Goal: Check status: Check status

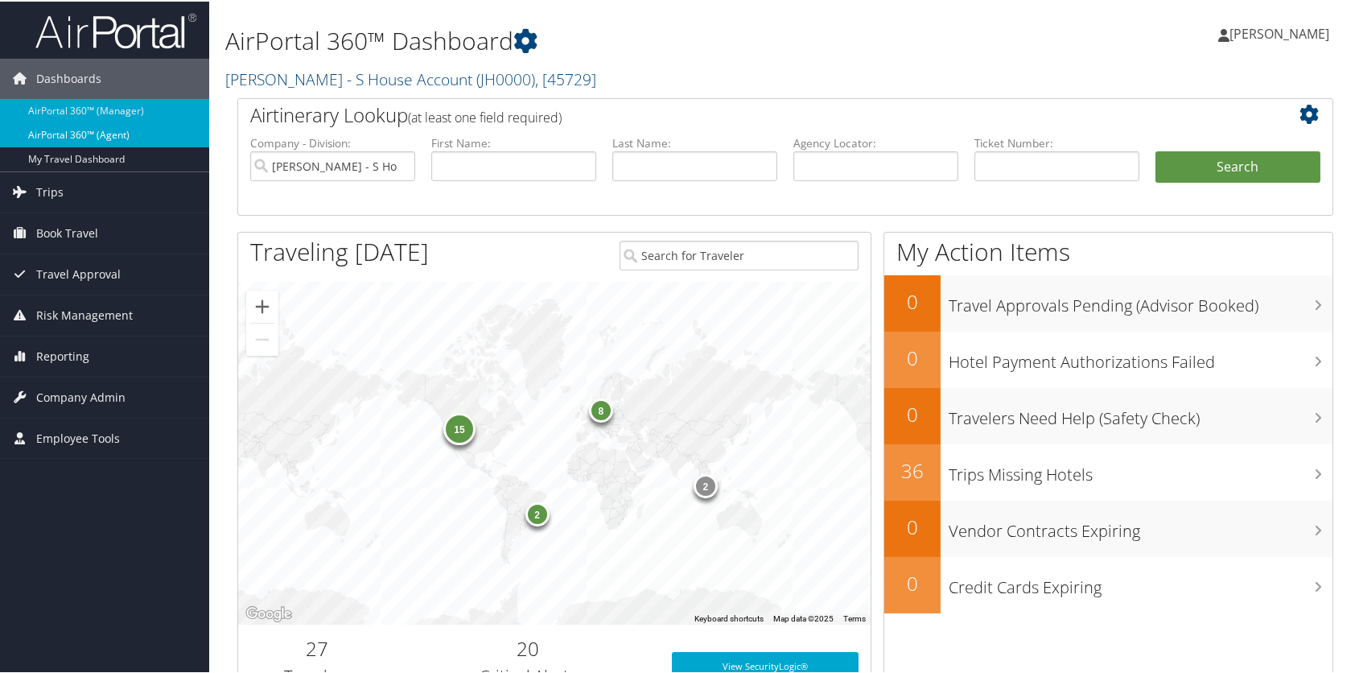
click at [72, 128] on link "AirPortal 360™ (Agent)" at bounding box center [104, 133] width 209 height 24
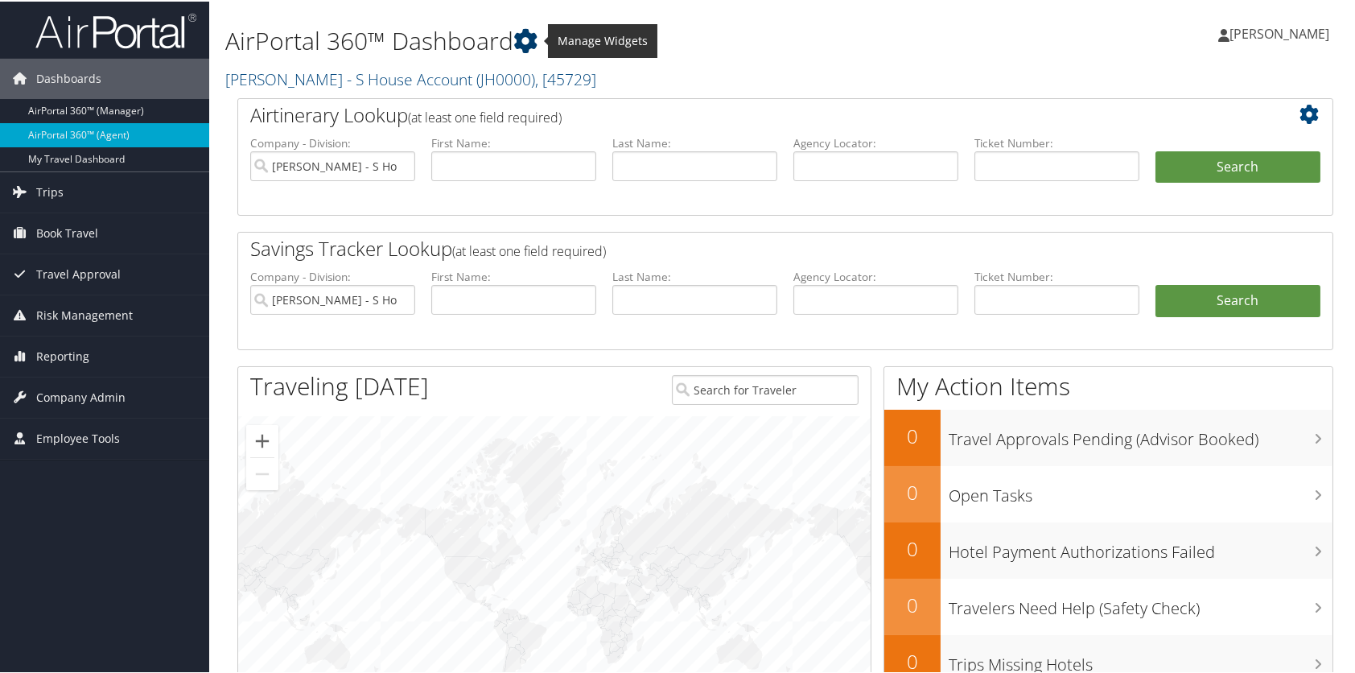
click at [526, 27] on icon at bounding box center [525, 39] width 24 height 24
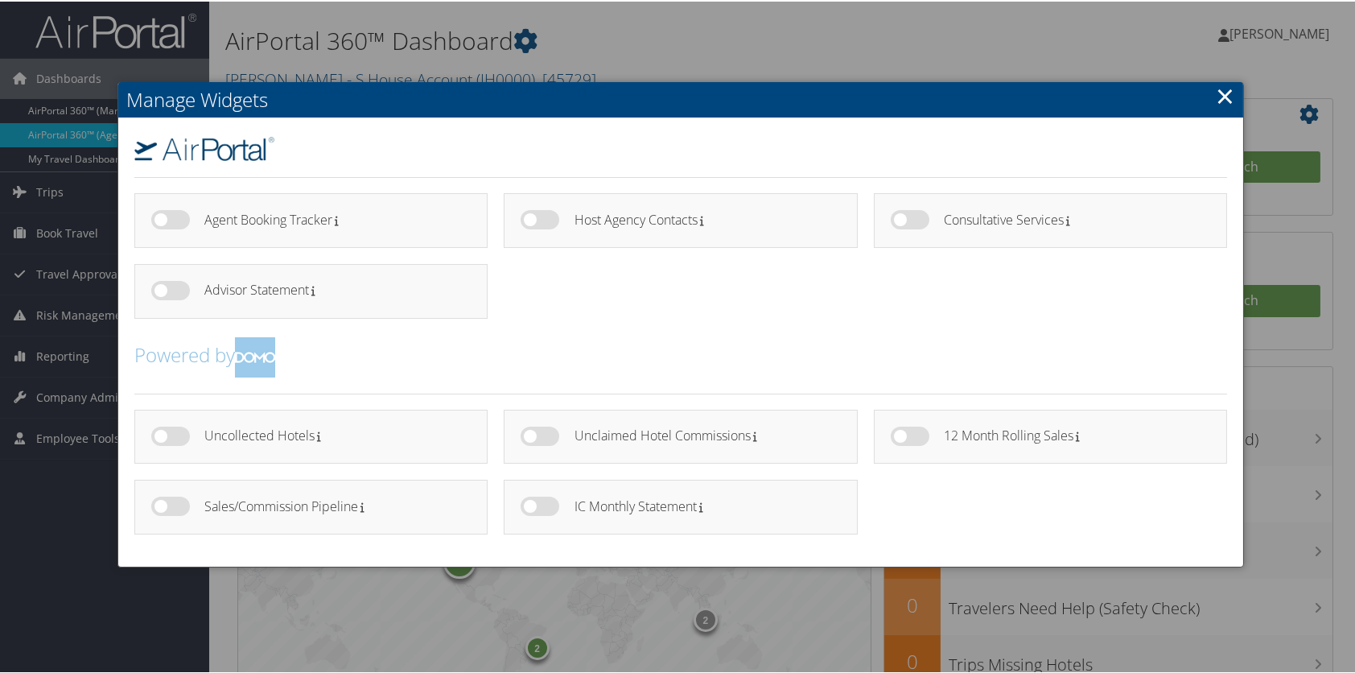
click at [237, 349] on h2 "Powered by" at bounding box center [680, 355] width 1092 height 40
click at [248, 346] on img at bounding box center [255, 355] width 40 height 40
drag, startPoint x: 525, startPoint y: 504, endPoint x: 628, endPoint y: 527, distance: 104.8
click at [628, 527] on div "IC Monthly Statement" at bounding box center [680, 505] width 353 height 55
click at [532, 500] on label at bounding box center [540, 504] width 39 height 19
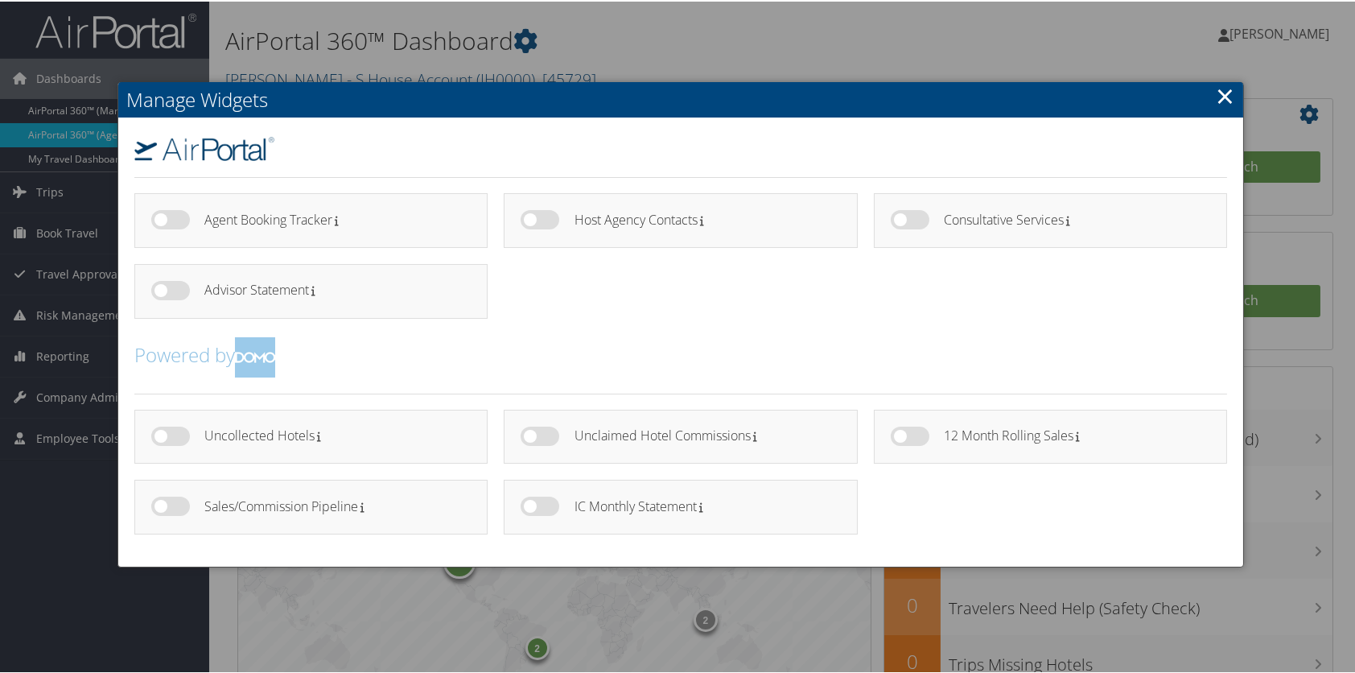
click at [532, 502] on input "checkbox" at bounding box center [534, 507] width 10 height 10
checkbox input "true"
click at [162, 499] on label at bounding box center [170, 504] width 39 height 19
click at [162, 502] on input "checkbox" at bounding box center [164, 507] width 10 height 10
checkbox input "true"
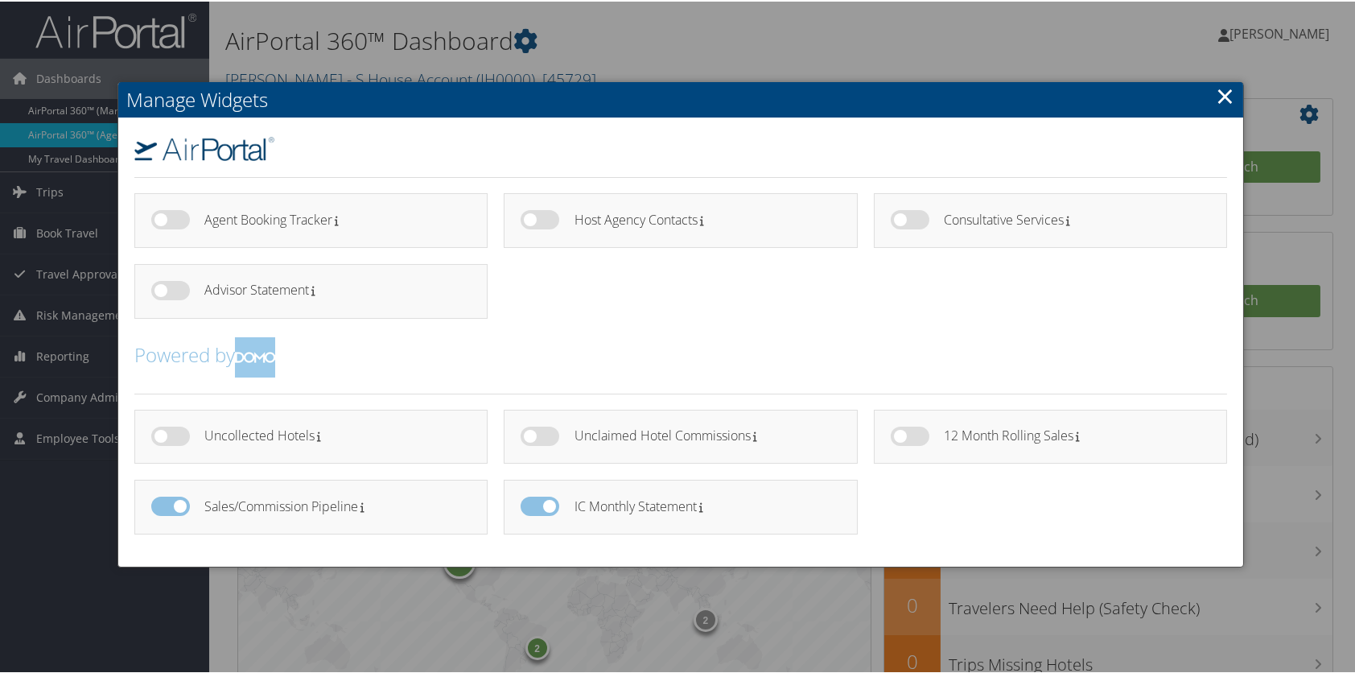
click at [1222, 85] on link "×" at bounding box center [1225, 94] width 19 height 32
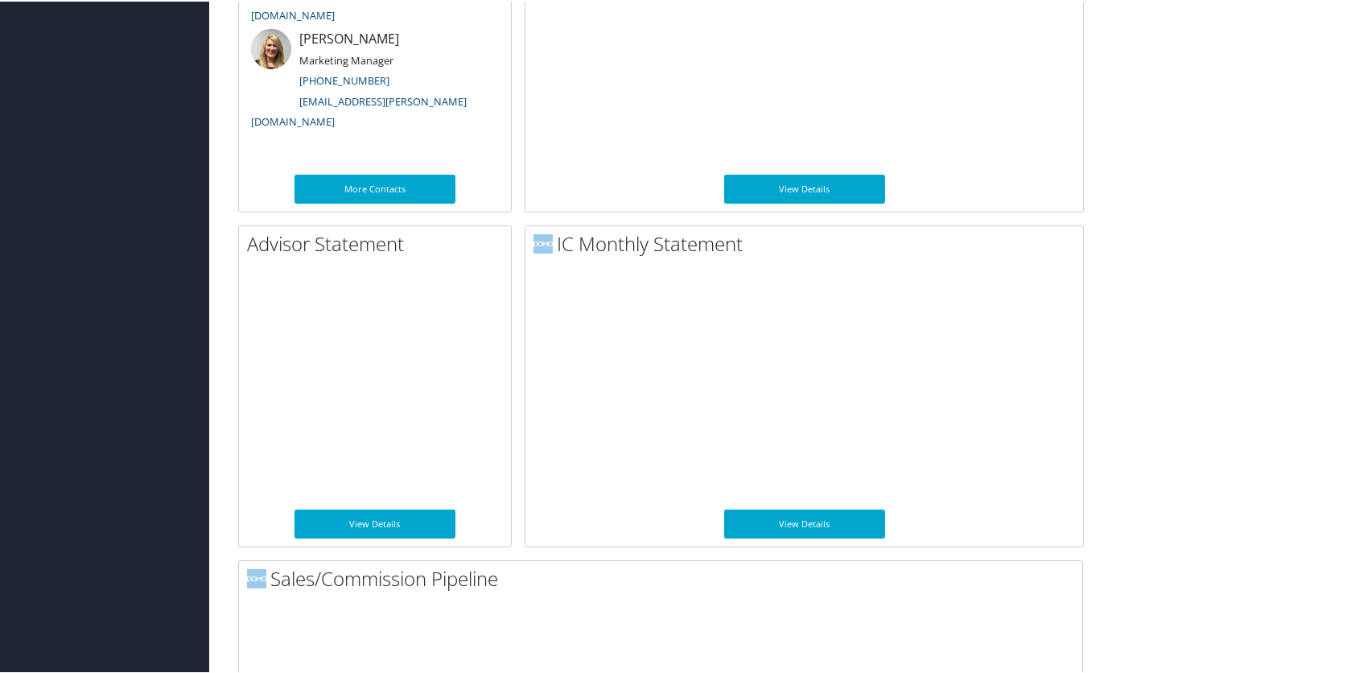
scroll to position [967, 0]
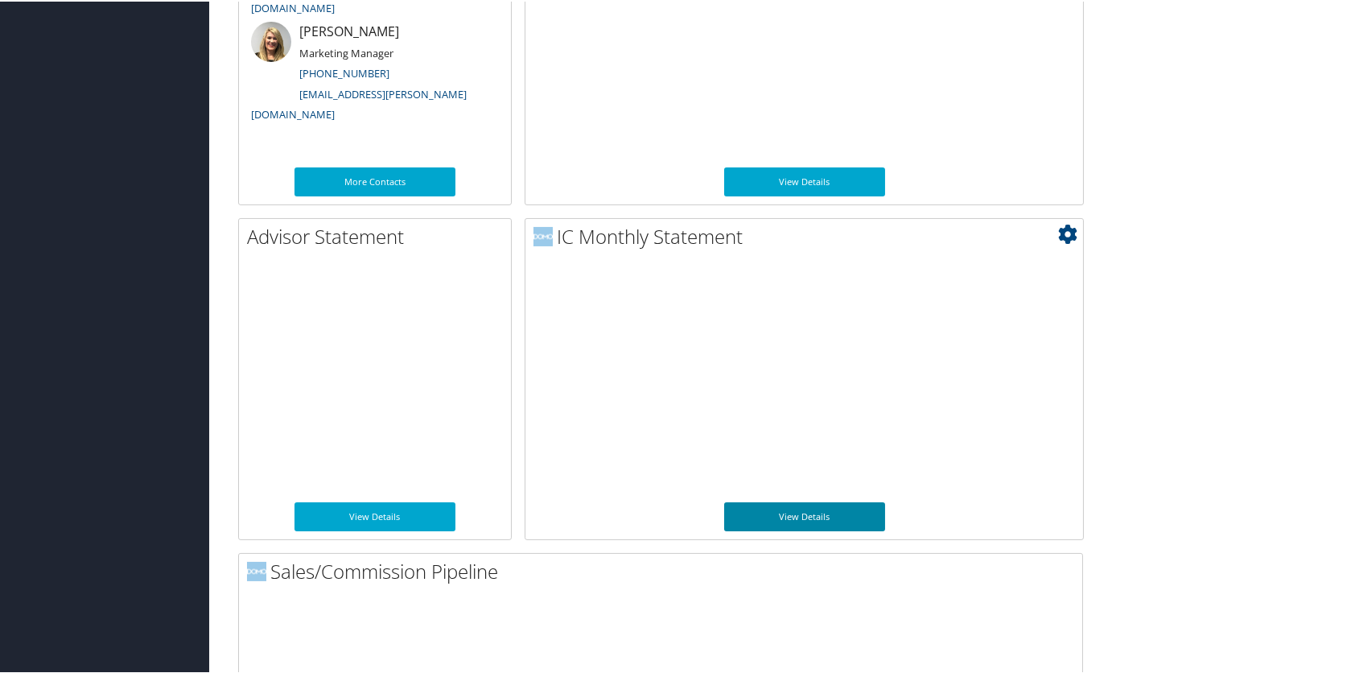
click at [784, 502] on link "View Details" at bounding box center [804, 514] width 161 height 29
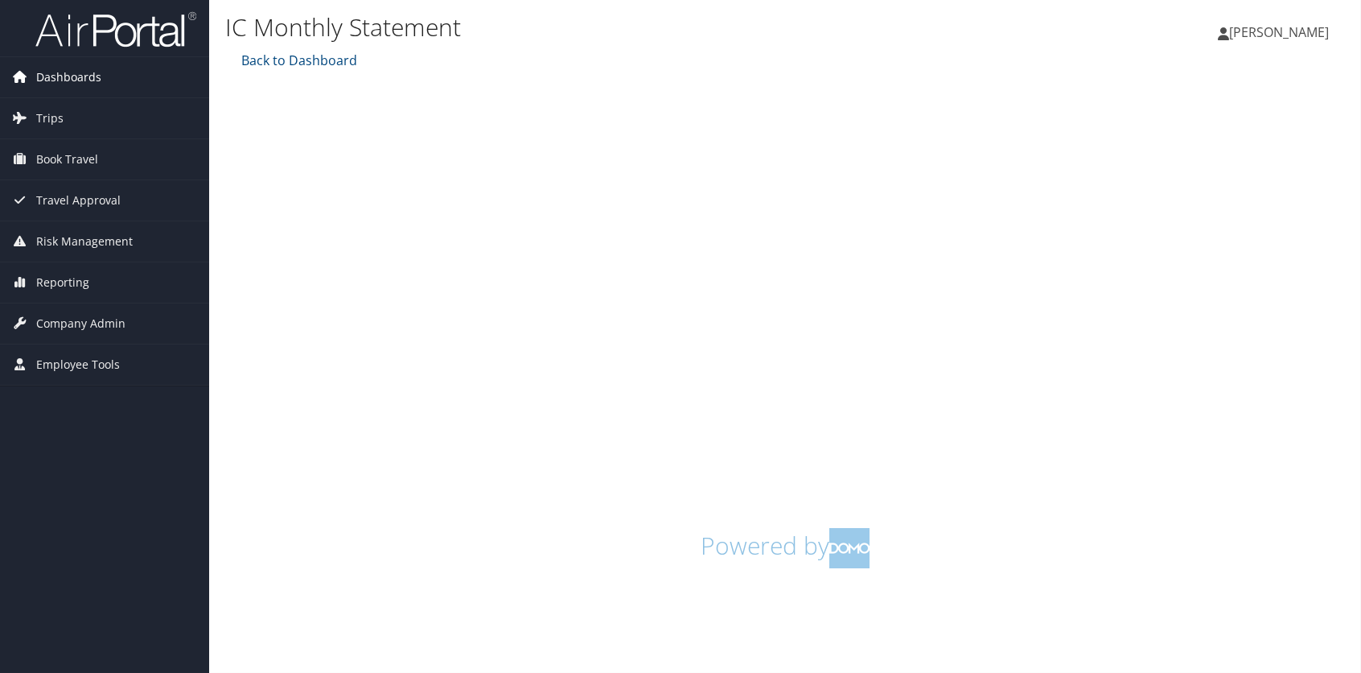
click at [64, 72] on span "Dashboards" at bounding box center [68, 77] width 65 height 40
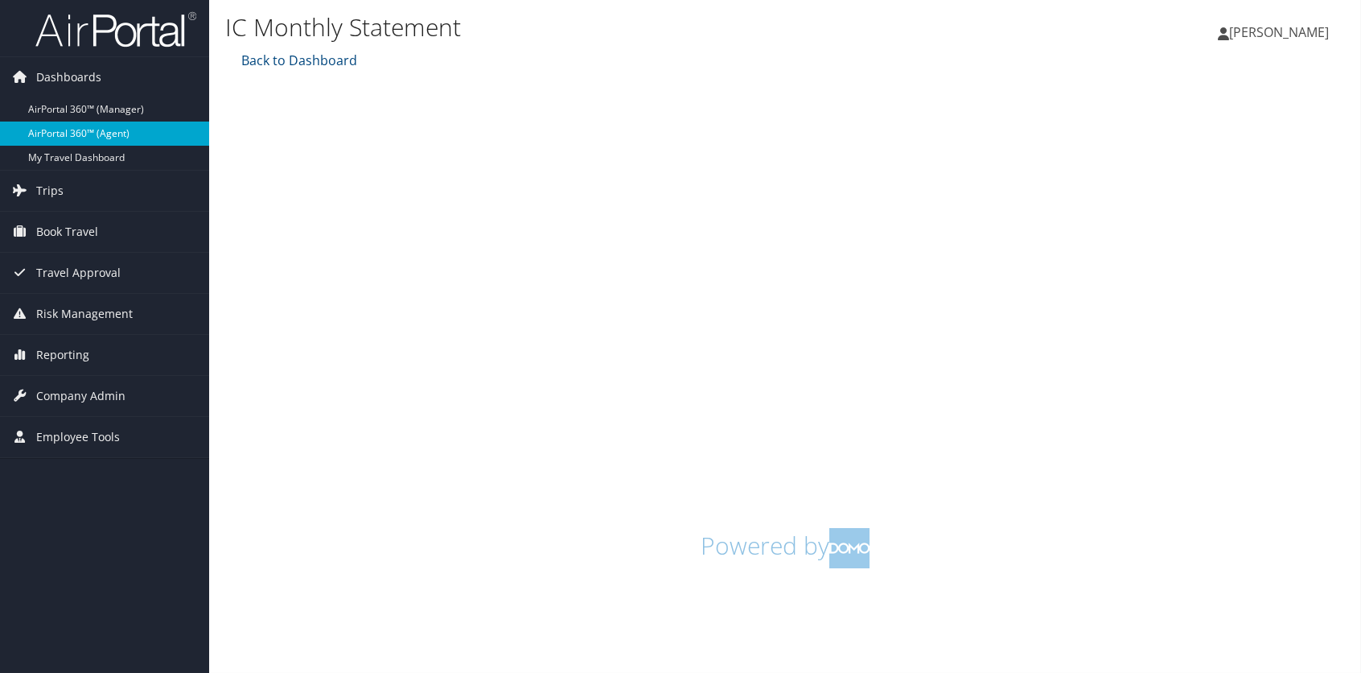
click at [72, 126] on link "AirPortal 360™ (Agent)" at bounding box center [104, 133] width 209 height 24
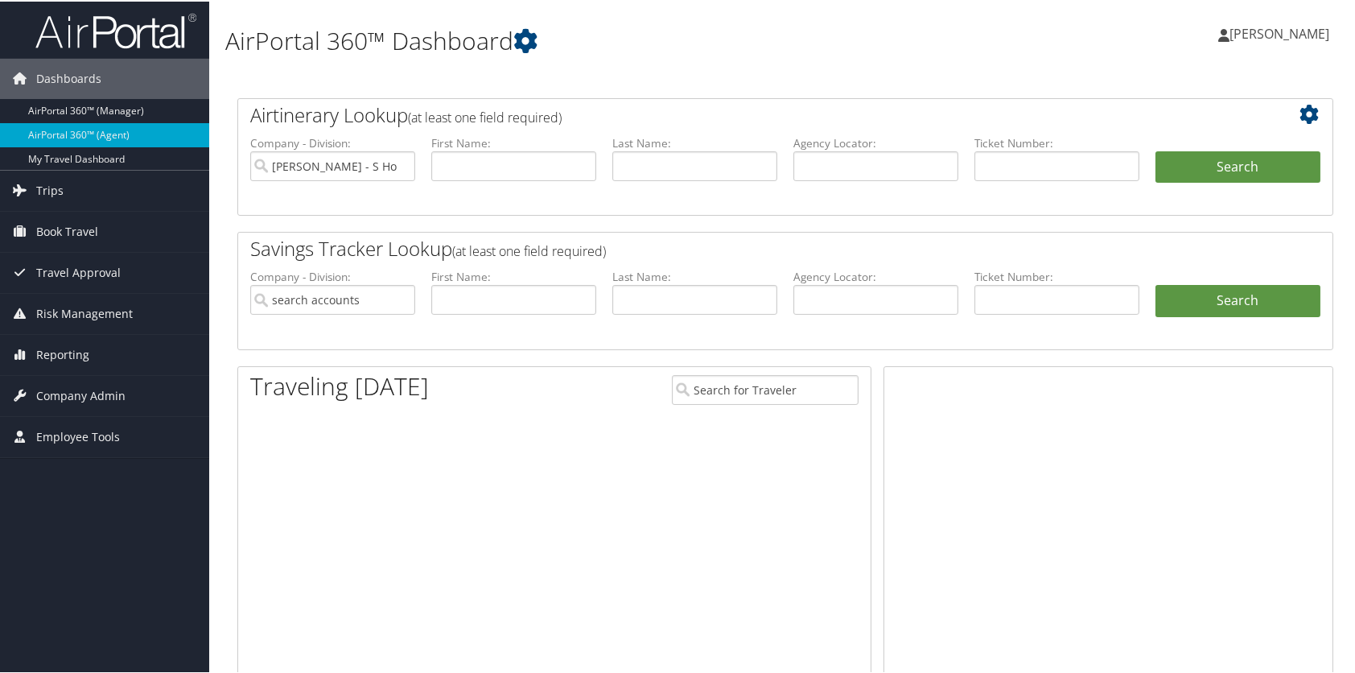
type input "[PERSON_NAME] - S House Account"
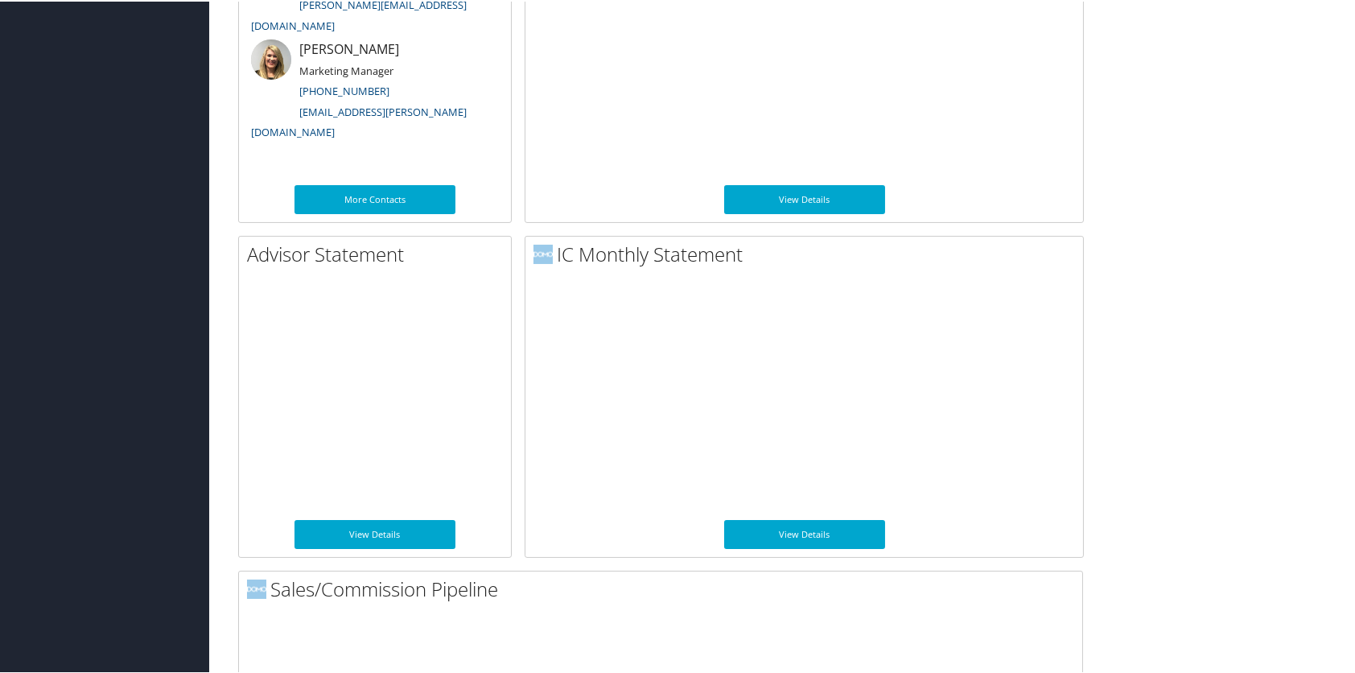
scroll to position [965, 0]
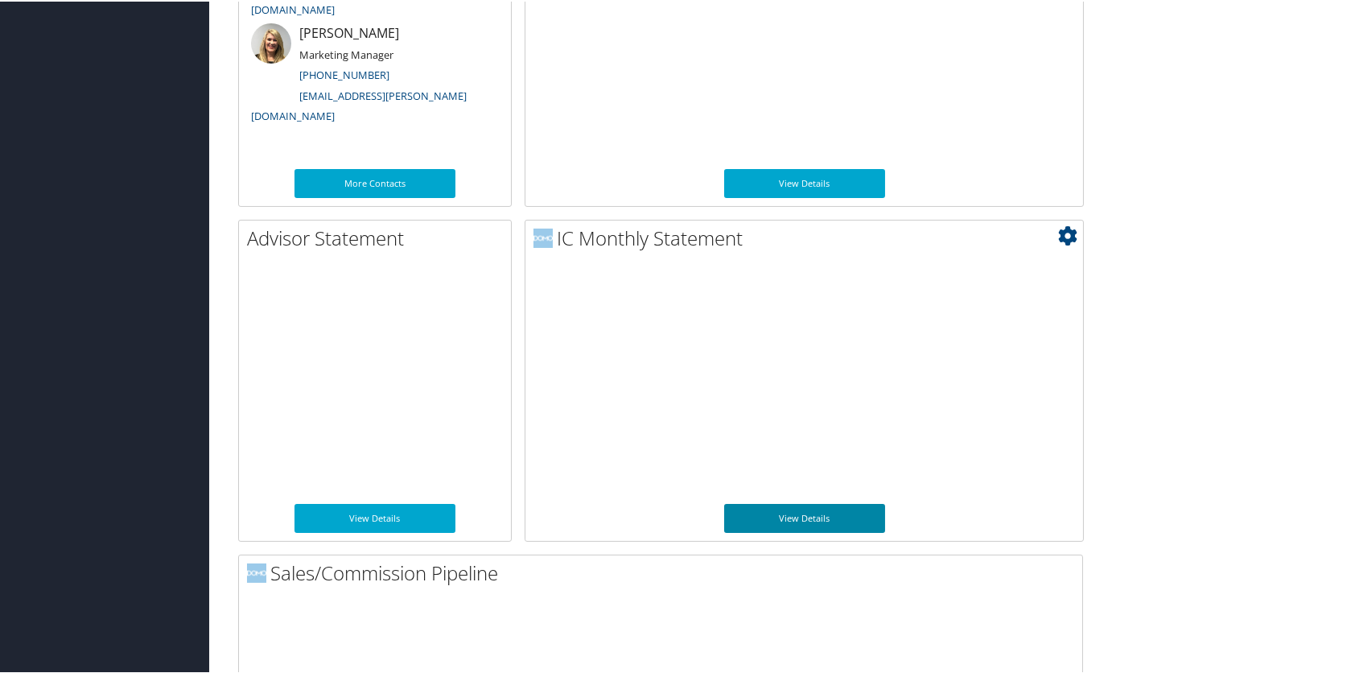
click at [799, 511] on link "View Details" at bounding box center [804, 516] width 161 height 29
